Goal: Information Seeking & Learning: Learn about a topic

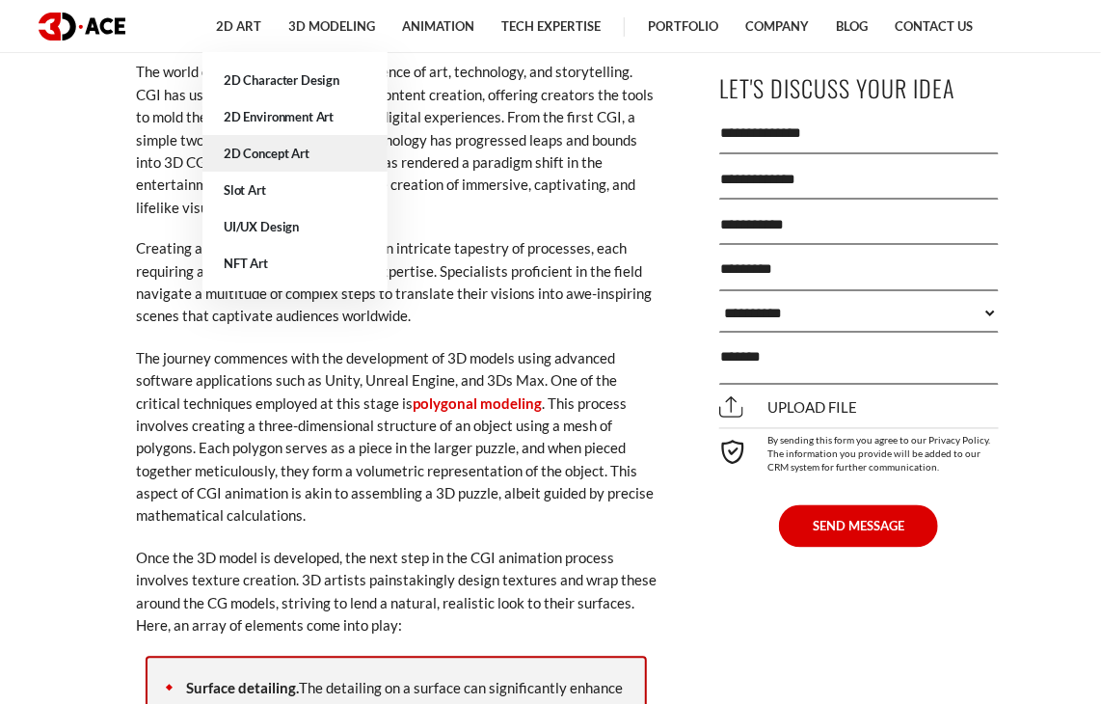
scroll to position [6653, 0]
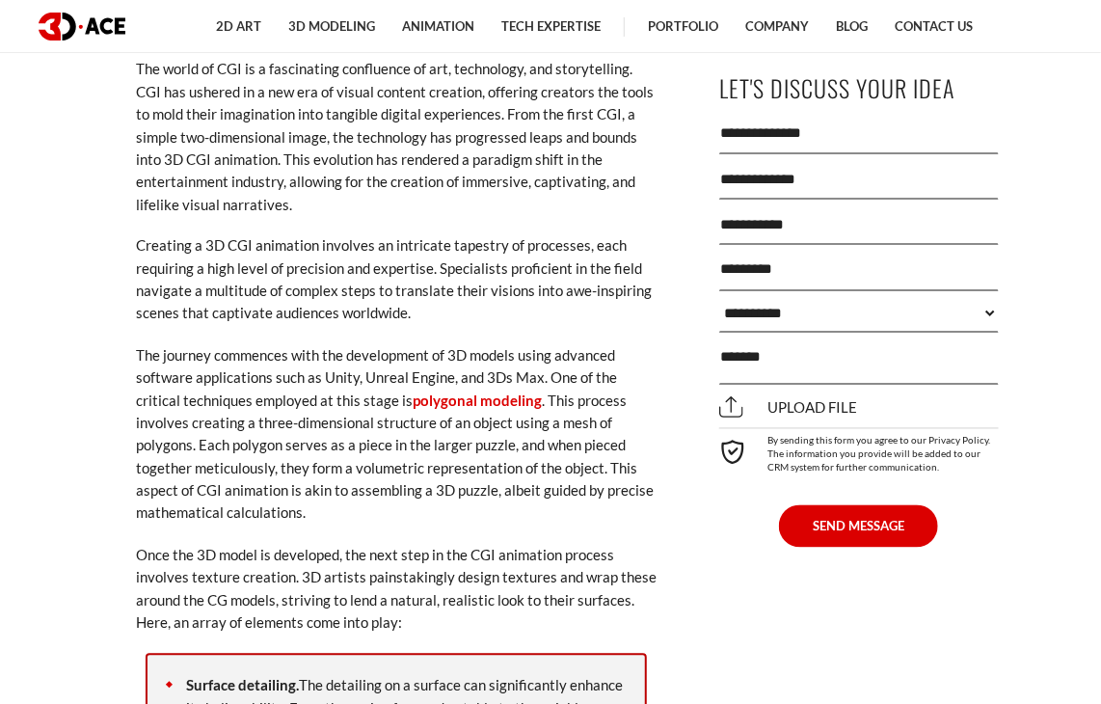
click at [695, 25] on link "Portfolio" at bounding box center [682, 26] width 97 height 53
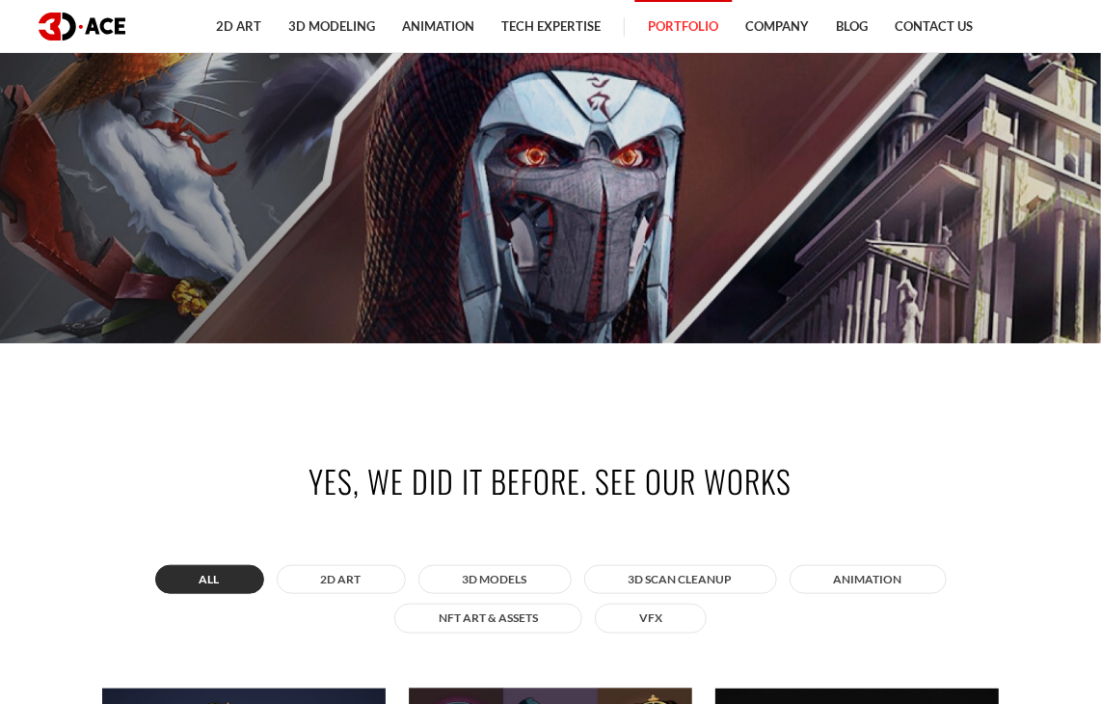
scroll to position [96, 0]
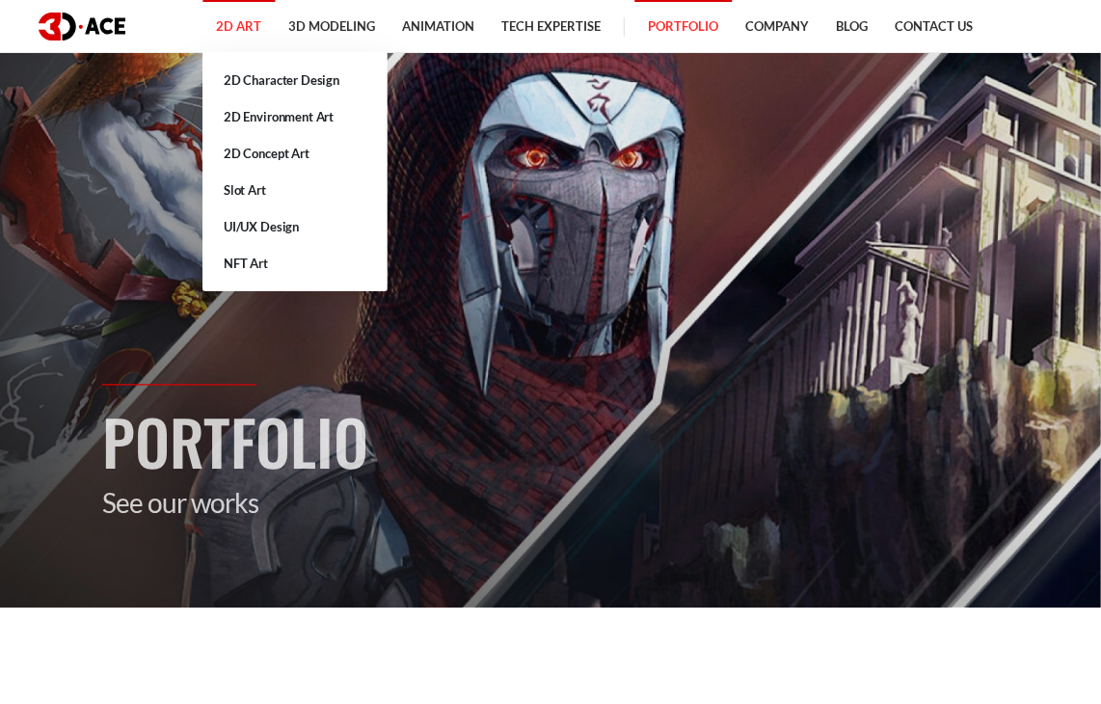
click at [248, 26] on link "2D Art" at bounding box center [238, 26] width 72 height 53
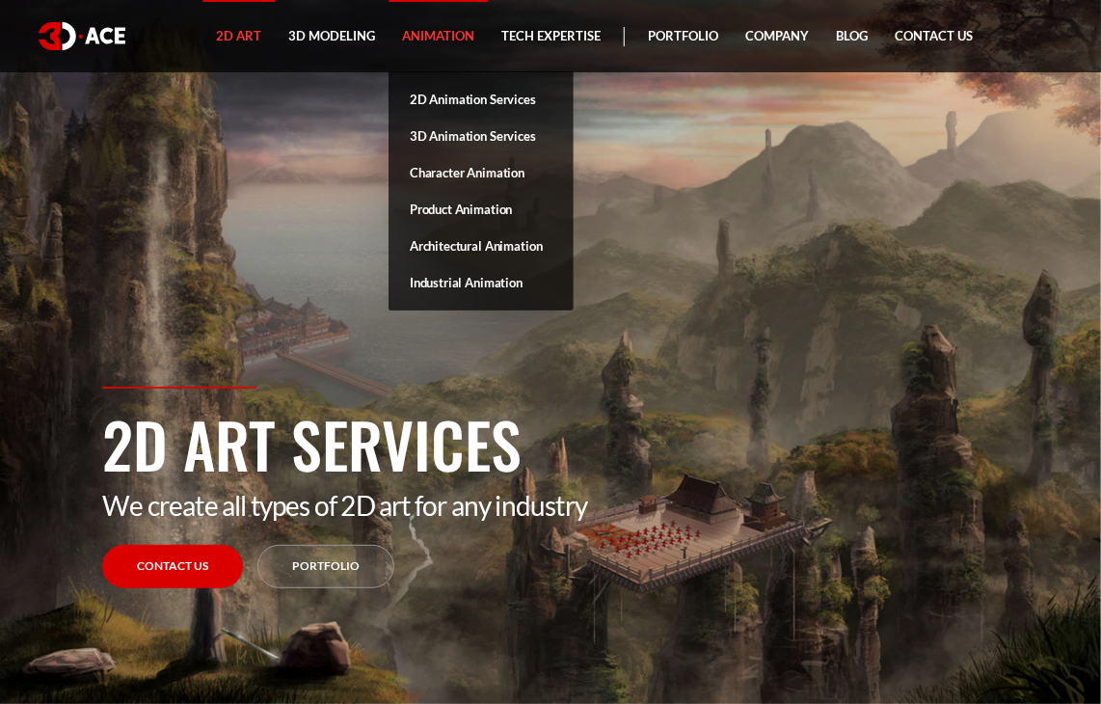
click at [417, 43] on link "Animation" at bounding box center [438, 36] width 99 height 72
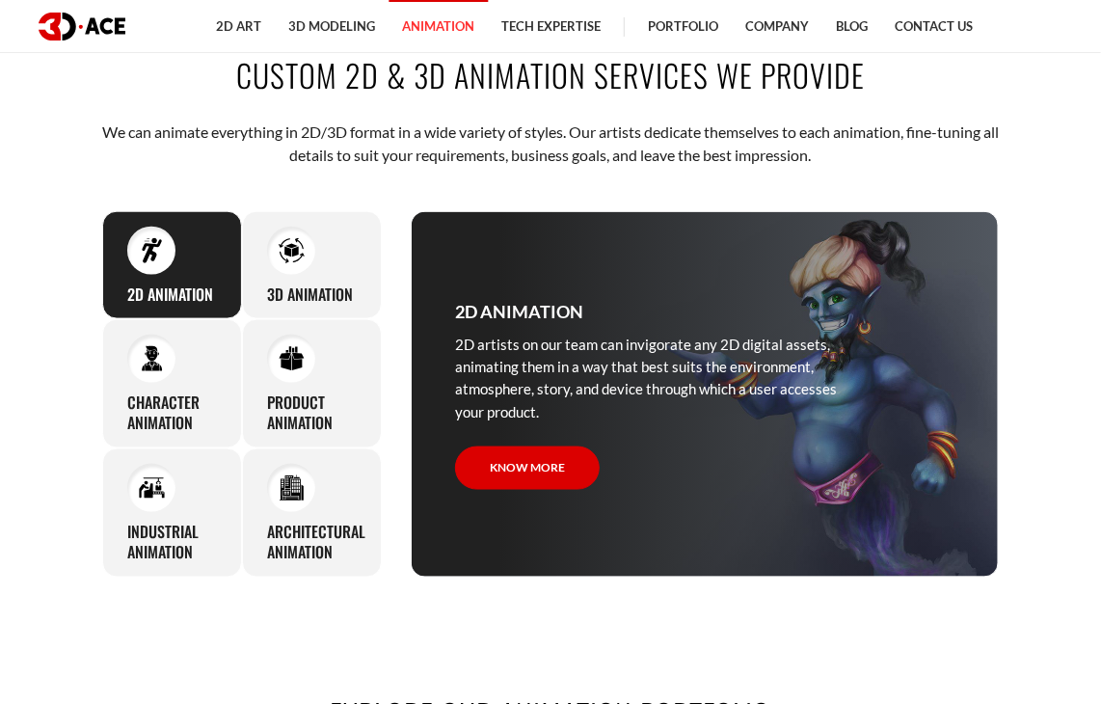
scroll to position [771, 0]
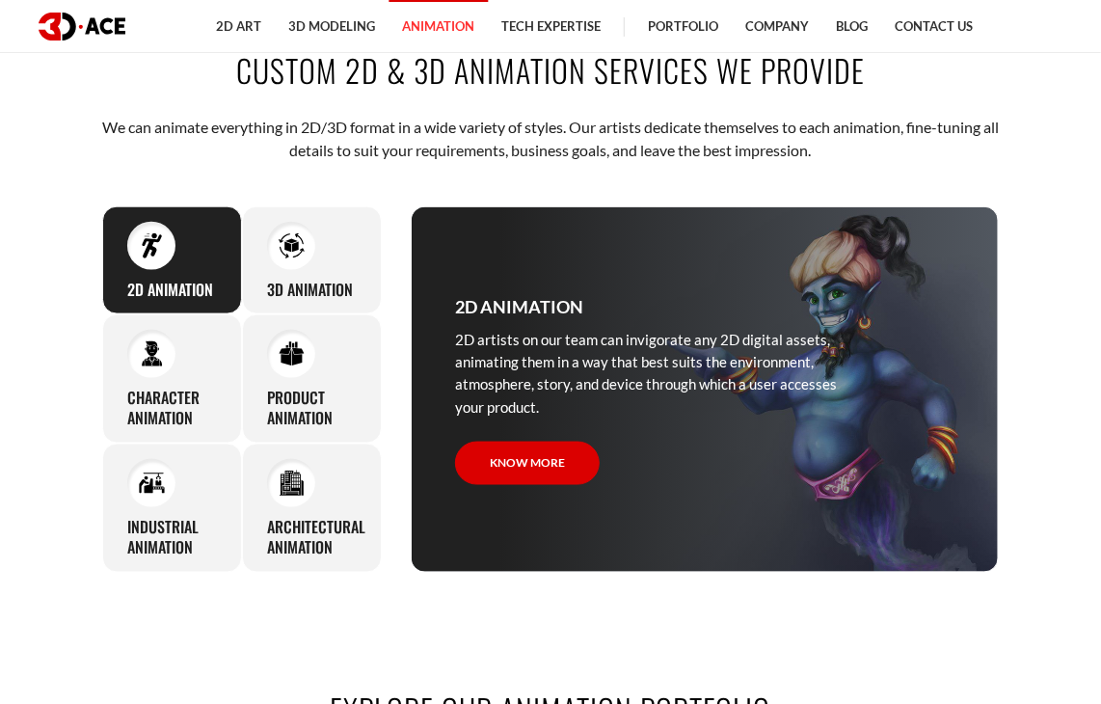
click at [198, 276] on div "2D Animation 2D artists on our team can invigorate any 2D digital assets, anima…" at bounding box center [172, 260] width 140 height 109
click at [148, 240] on img at bounding box center [152, 245] width 26 height 26
click at [312, 487] on div at bounding box center [291, 483] width 48 height 48
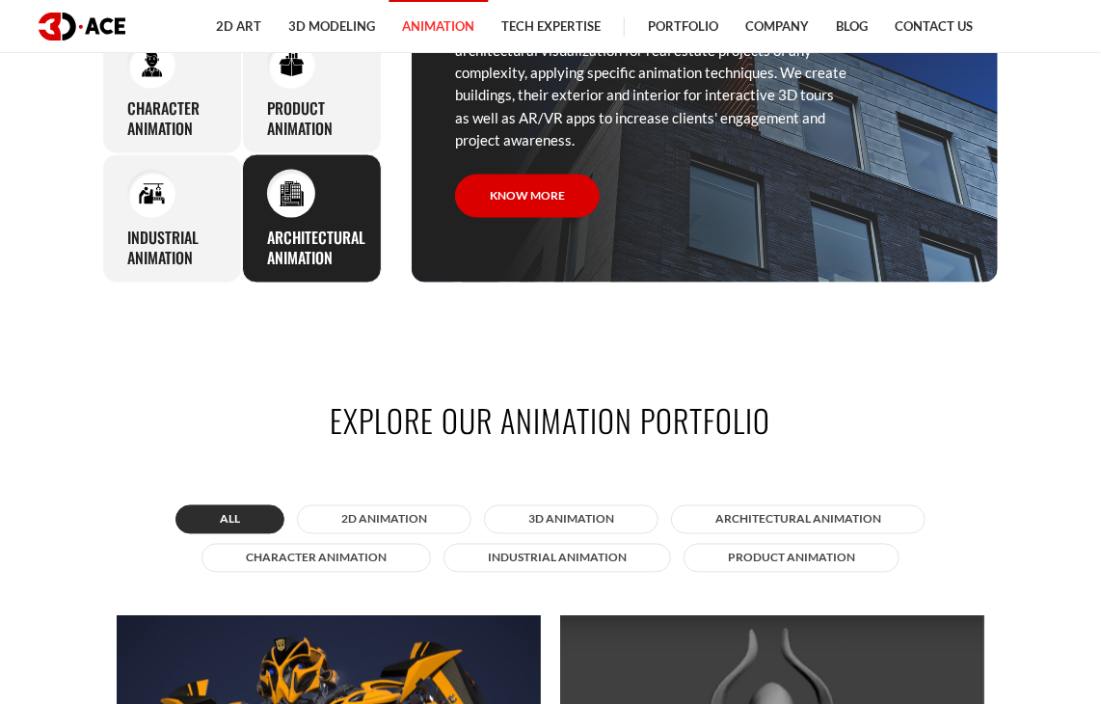
scroll to position [1639, 0]
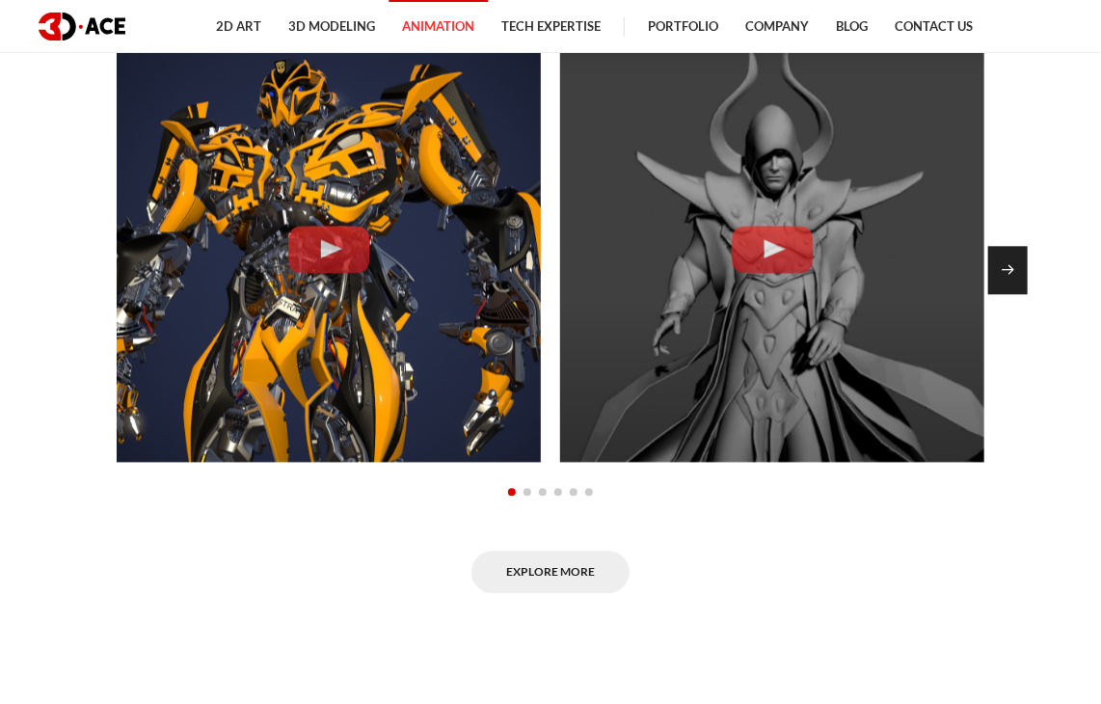
click at [1010, 265] on div "Next slide" at bounding box center [1008, 270] width 40 height 48
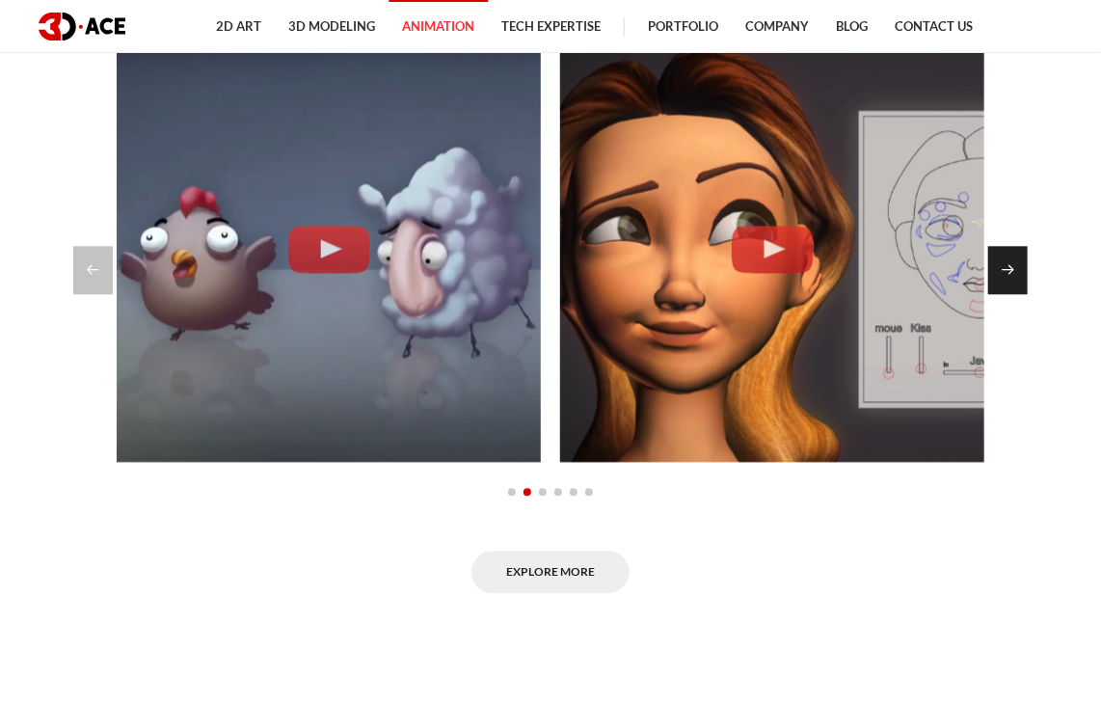
click at [1010, 265] on div "Next slide" at bounding box center [1008, 270] width 40 height 48
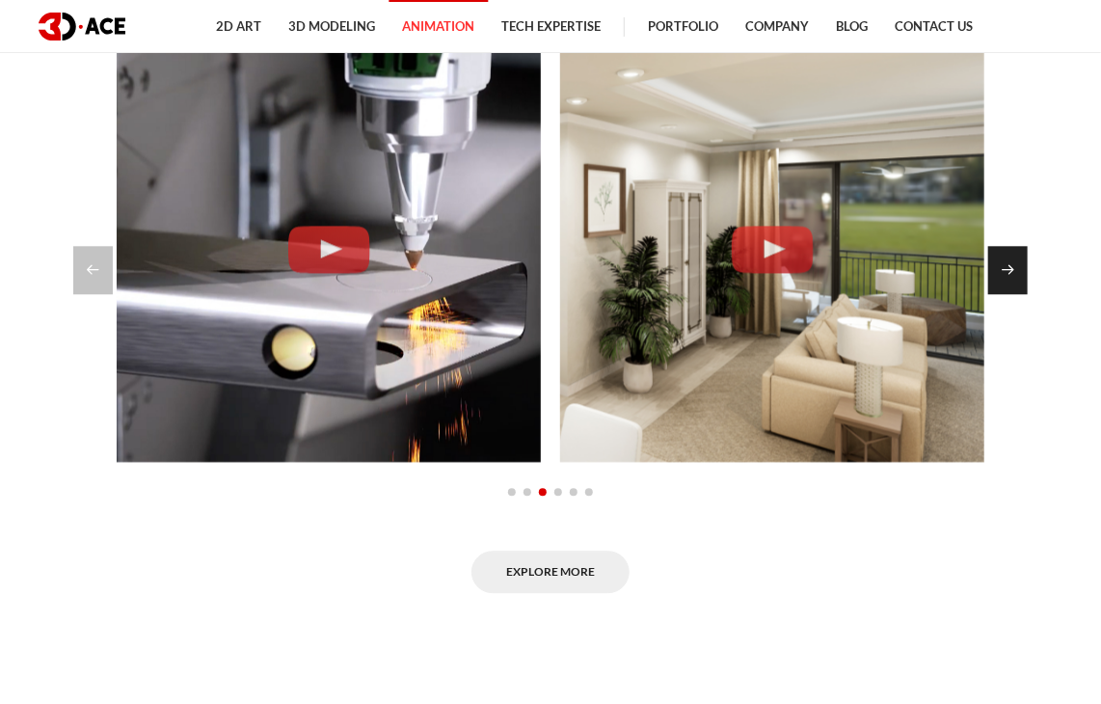
click at [1010, 265] on div "Next slide" at bounding box center [1008, 270] width 40 height 48
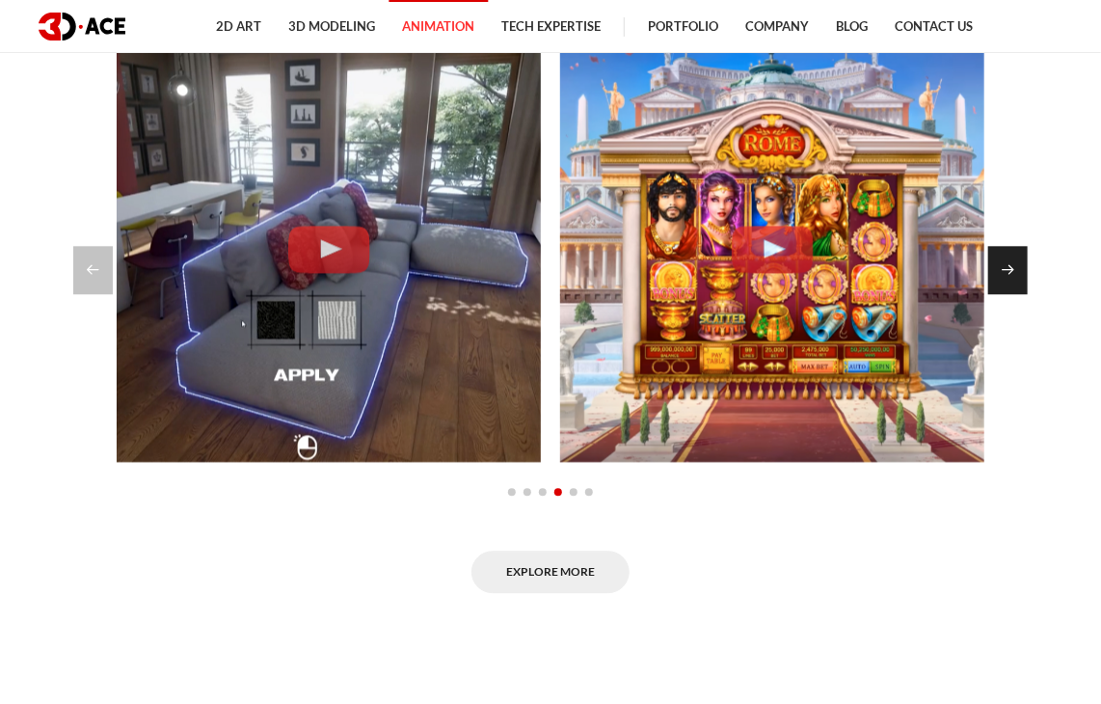
click at [1010, 265] on div "Next slide" at bounding box center [1008, 270] width 40 height 48
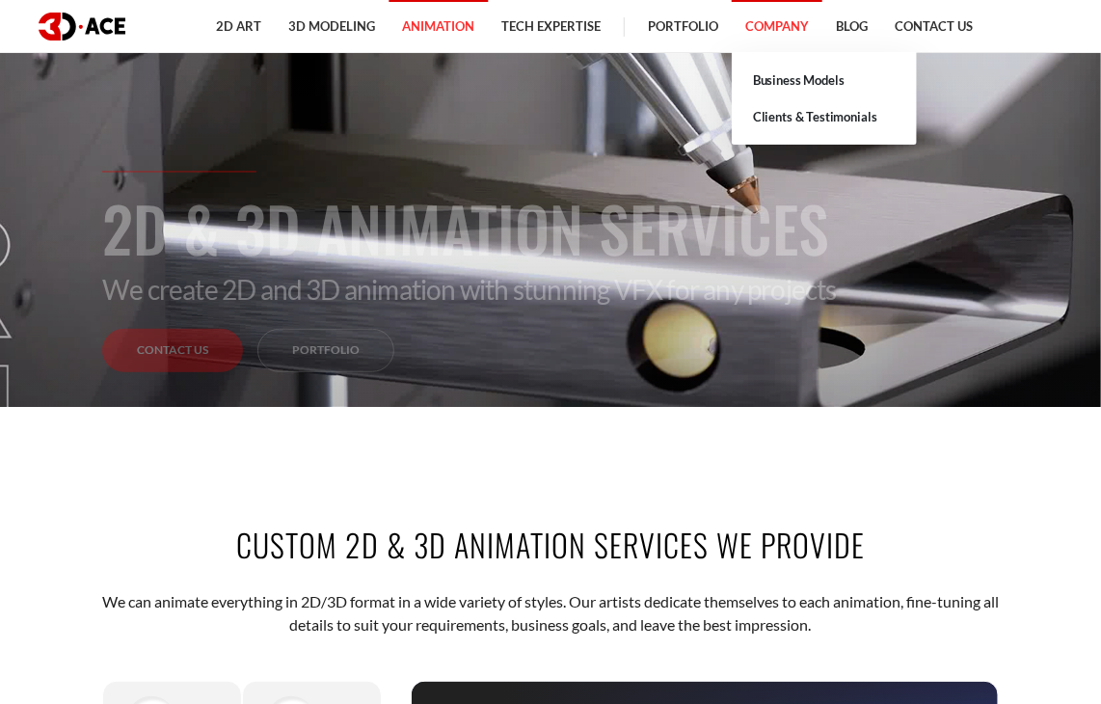
scroll to position [289, 0]
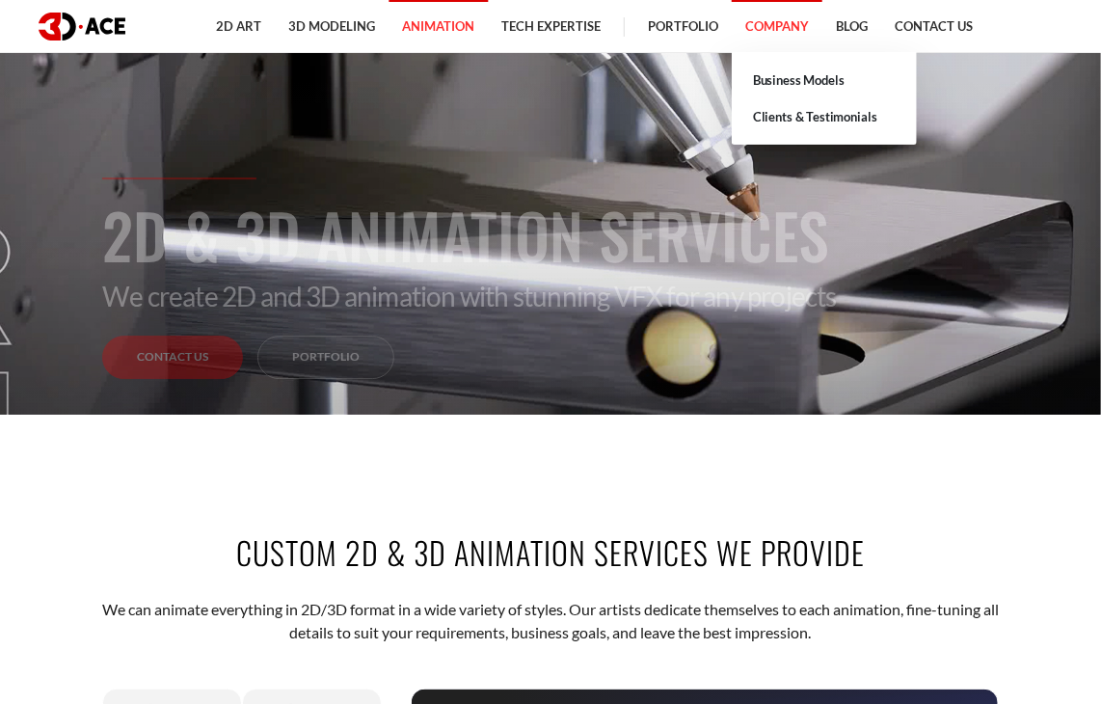
drag, startPoint x: 746, startPoint y: 28, endPoint x: 768, endPoint y: 43, distance: 27.0
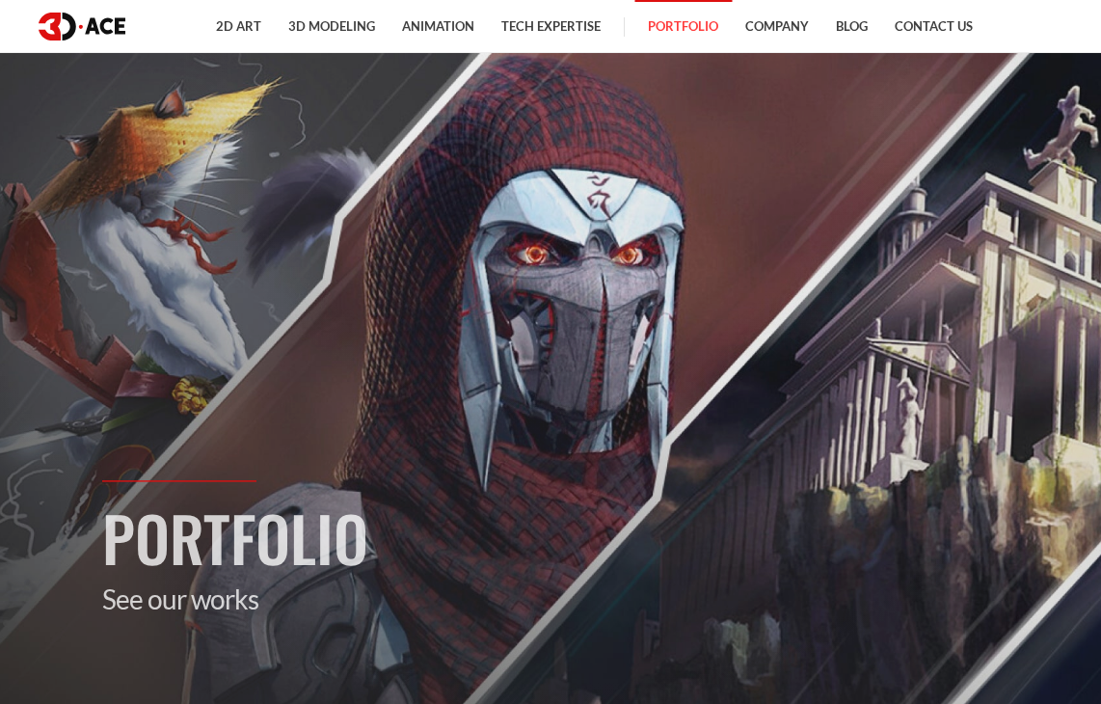
scroll to position [96, 0]
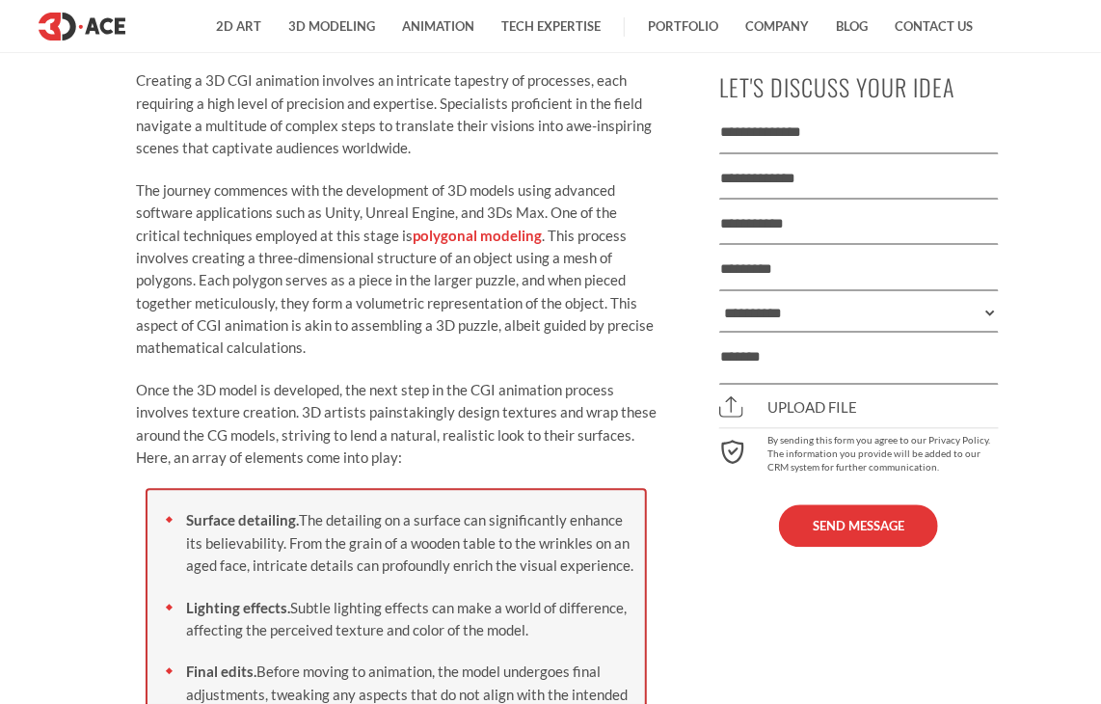
scroll to position [6653, 0]
